Goal: Entertainment & Leisure: Consume media (video, audio)

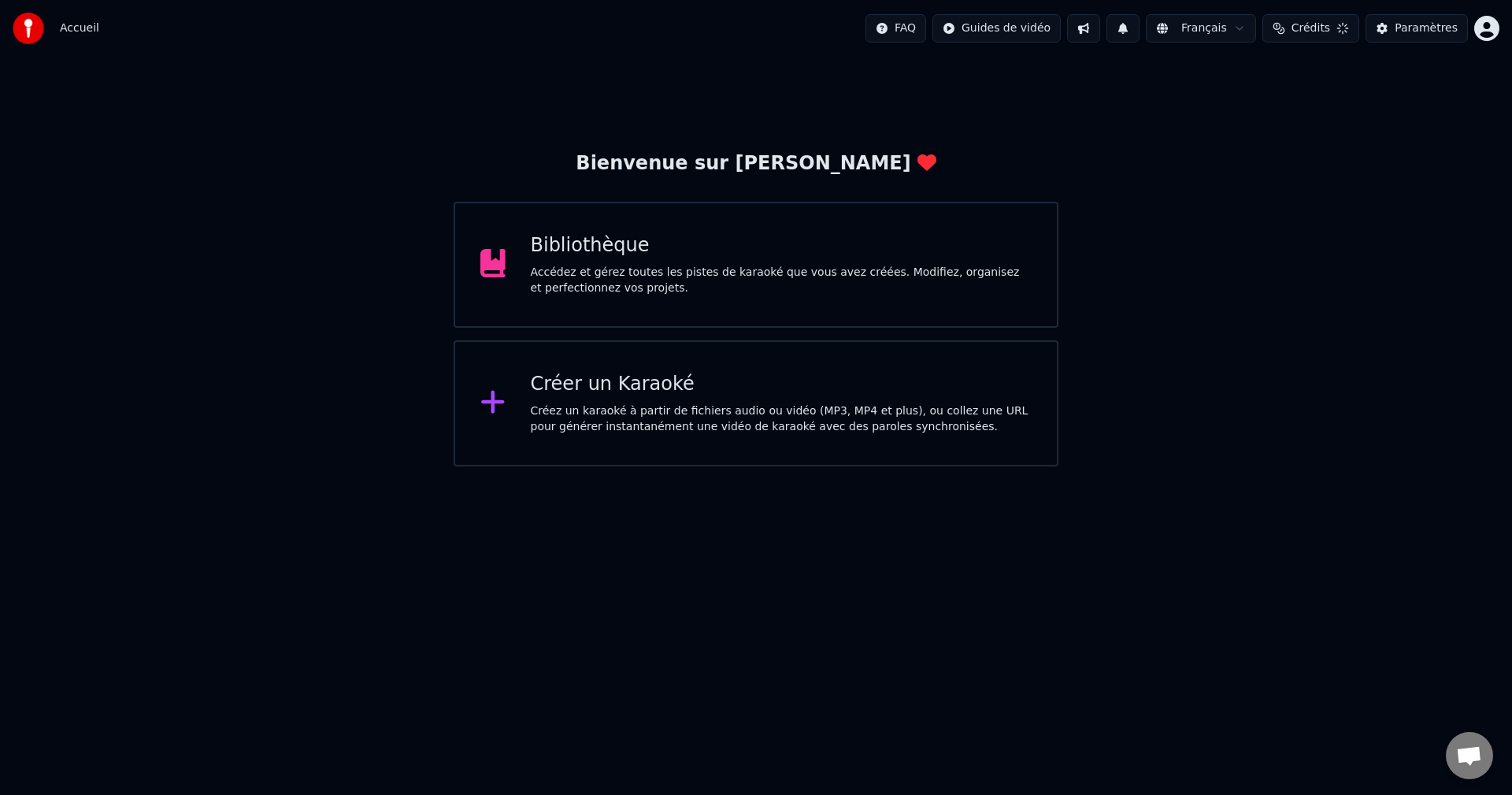
scroll to position [936, 0]
click at [584, 249] on div "Bibliothèque" at bounding box center [781, 245] width 501 height 25
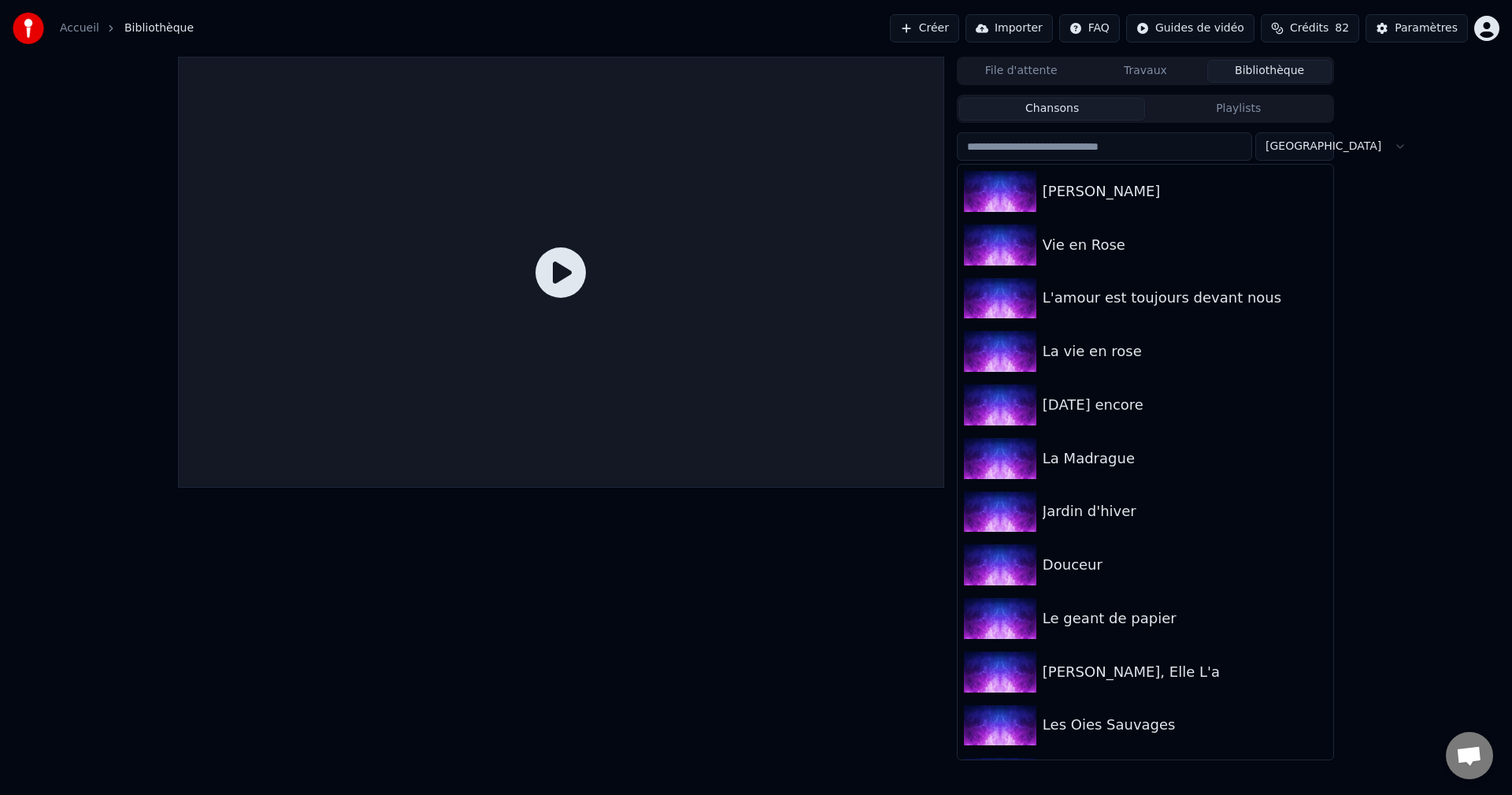
click at [541, 285] on icon at bounding box center [560, 272] width 50 height 50
click at [1009, 195] on img at bounding box center [1000, 192] width 72 height 41
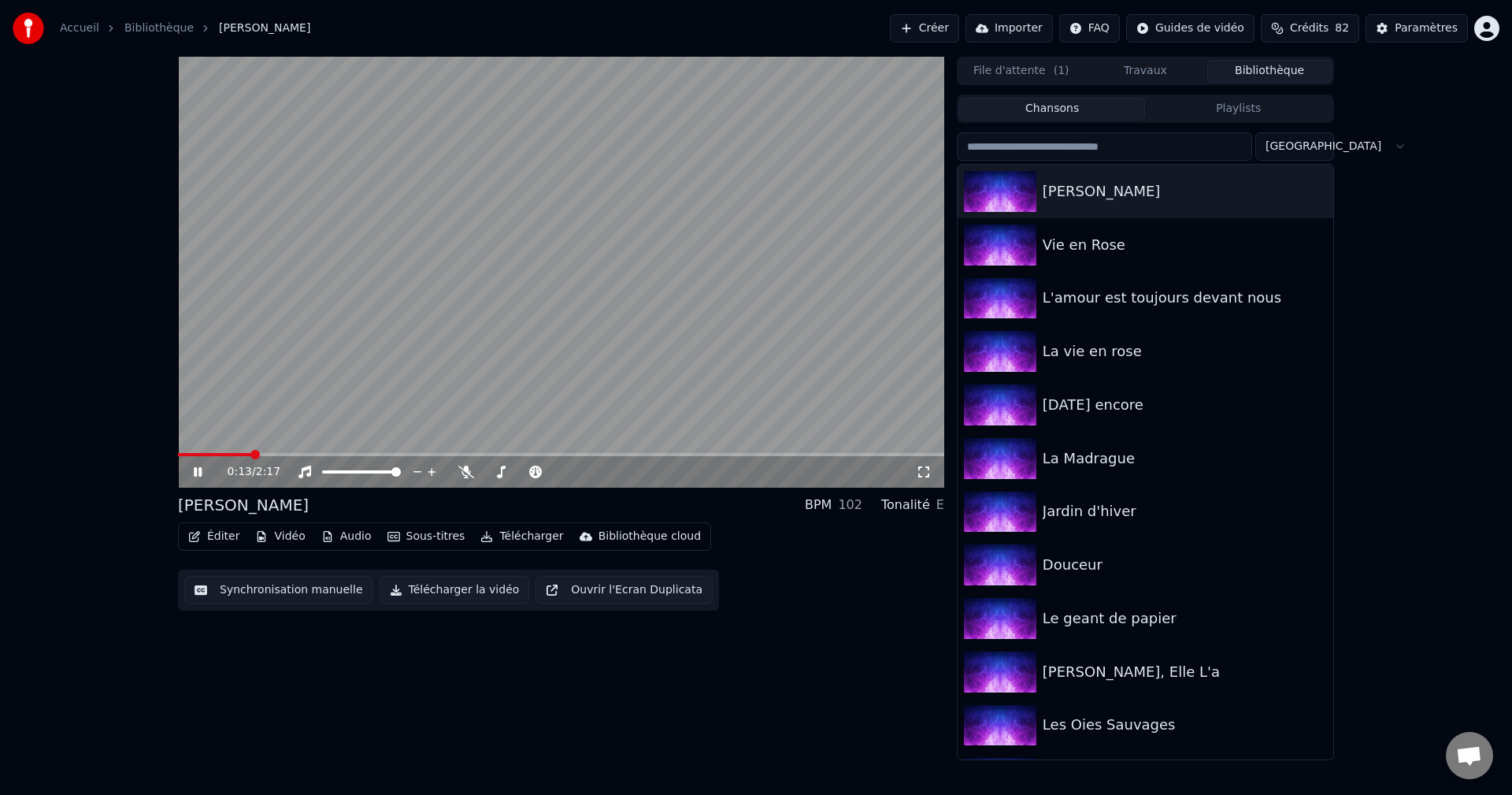
click at [193, 470] on icon at bounding box center [209, 472] width 37 height 12
